Goal: Task Accomplishment & Management: Manage account settings

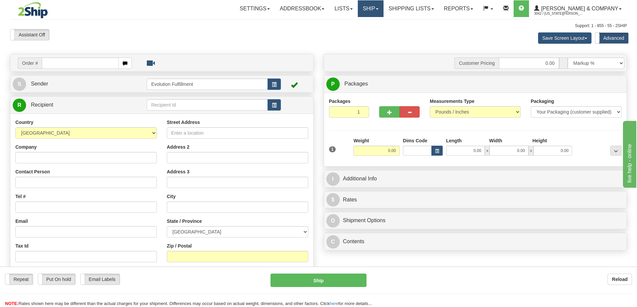
click at [383, 6] on link "Ship" at bounding box center [371, 8] width 26 height 17
click at [376, 29] on span "OnHold / Order Queue" at bounding box center [352, 31] width 47 height 5
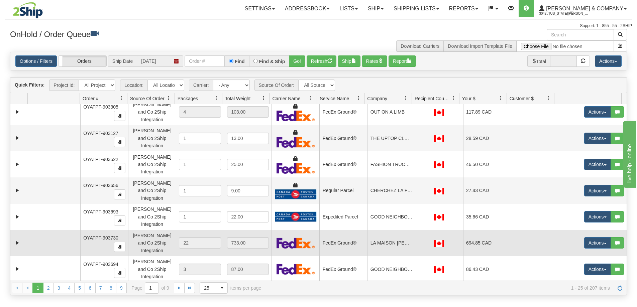
scroll to position [374, 0]
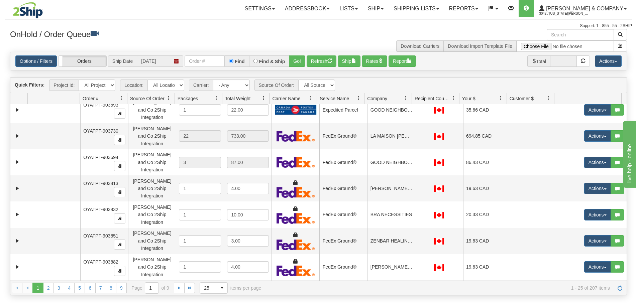
click at [219, 282] on div "1 2 3 4 5 6 7 8 9 1 2 3 4 5 6 7 8 9 Page 1 of 9 25 15 25 50 100 items per page …" at bounding box center [318, 288] width 616 height 14
click at [219, 286] on span "select" at bounding box center [222, 288] width 11 height 11
click at [220, 277] on li "100" at bounding box center [213, 277] width 27 height 9
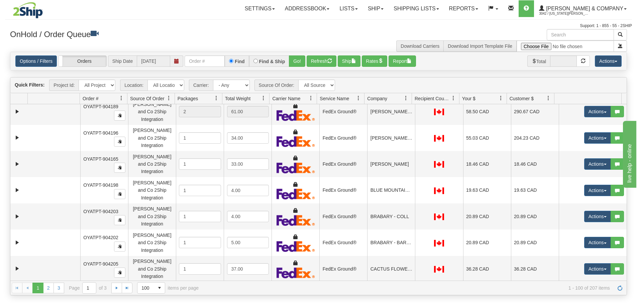
scroll to position [1845, 0]
